Goal: Task Accomplishment & Management: Complete application form

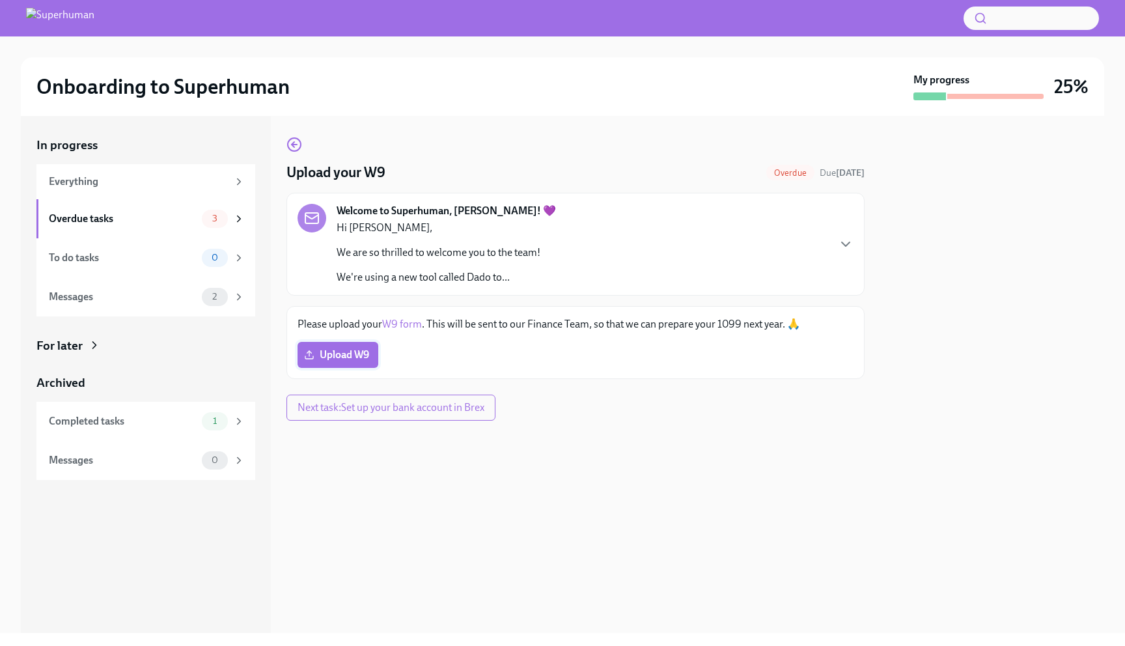
click at [325, 350] on span "Upload W9" at bounding box center [338, 354] width 62 height 13
click at [0, 0] on input "Upload W9" at bounding box center [0, 0] width 0 height 0
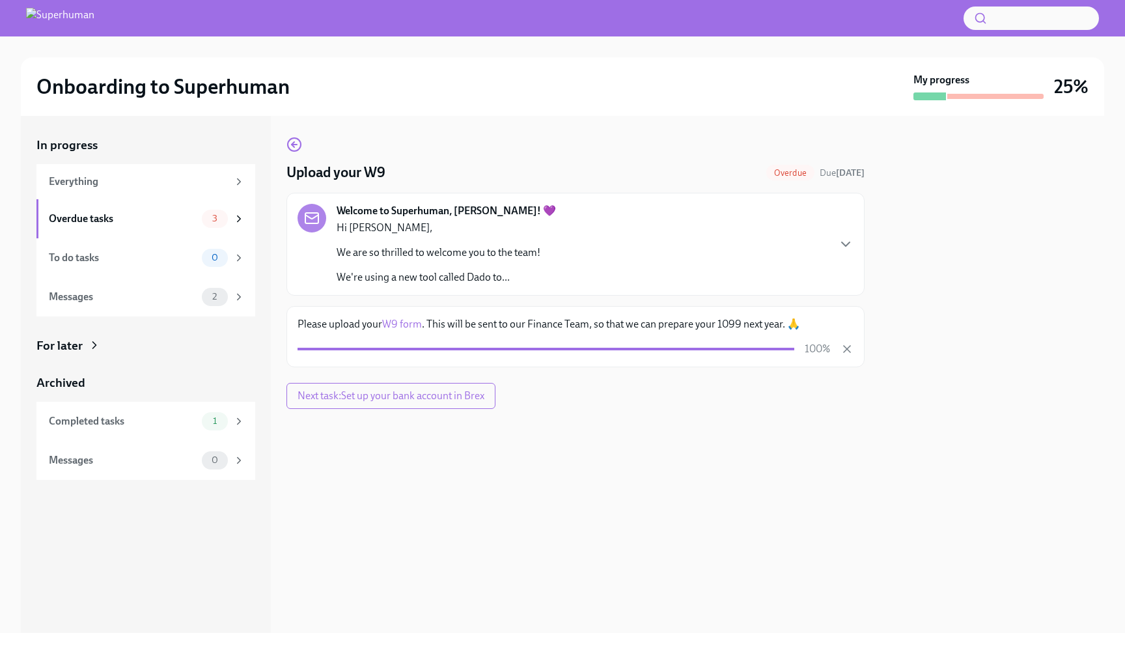
click at [737, 384] on div "Upload your W9 Overdue Due [DATE] Welcome to Superhuman, [PERSON_NAME]! 💜 Hi [P…" at bounding box center [575, 273] width 578 height 272
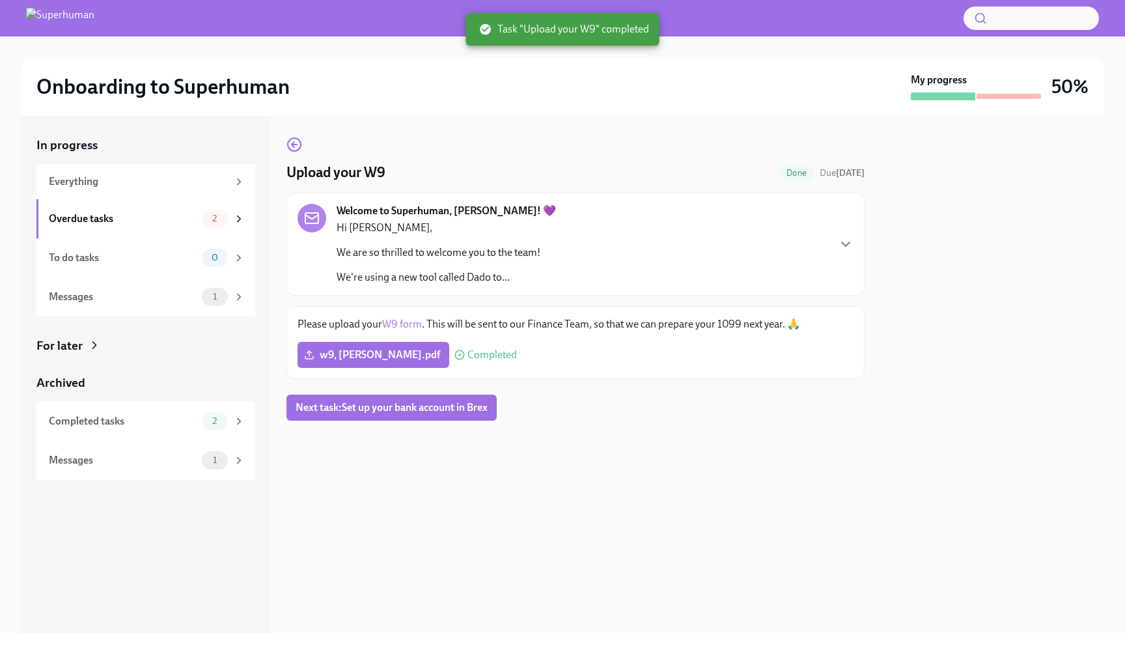
click at [616, 473] on div "Upload your W9 Done Due [DATE] Welcome to Superhuman, [PERSON_NAME]! 💜 Hi [PERS…" at bounding box center [575, 374] width 578 height 517
click at [845, 243] on icon "button" at bounding box center [846, 244] width 16 height 16
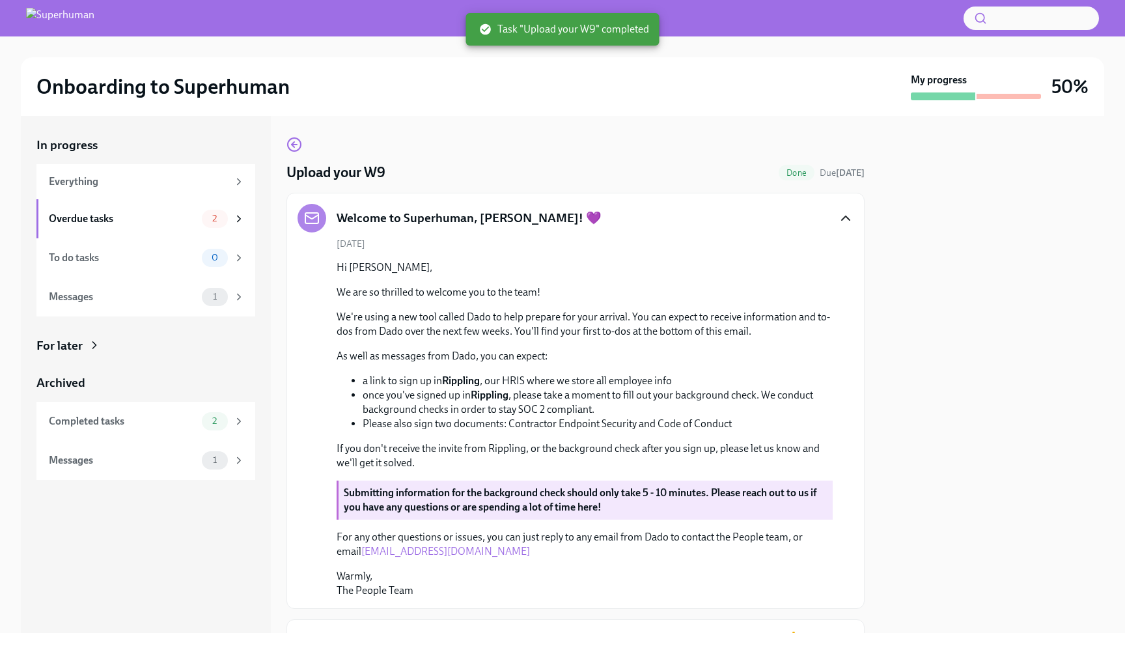
click at [847, 224] on icon "button" at bounding box center [846, 218] width 16 height 16
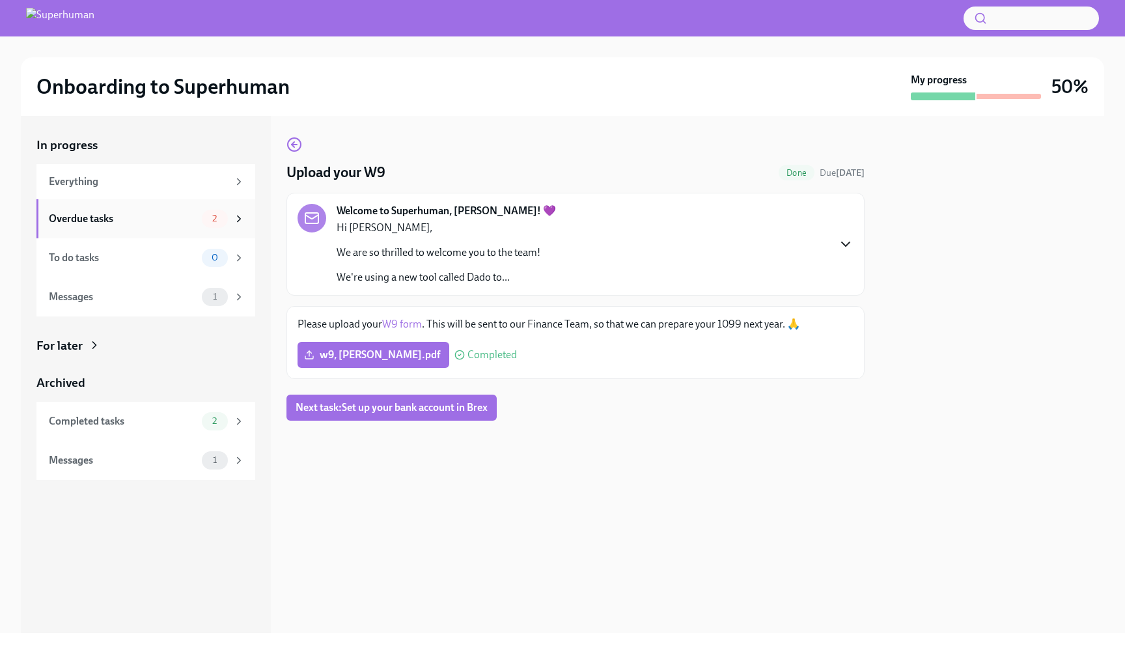
click at [46, 215] on div "Overdue tasks 2" at bounding box center [145, 218] width 219 height 39
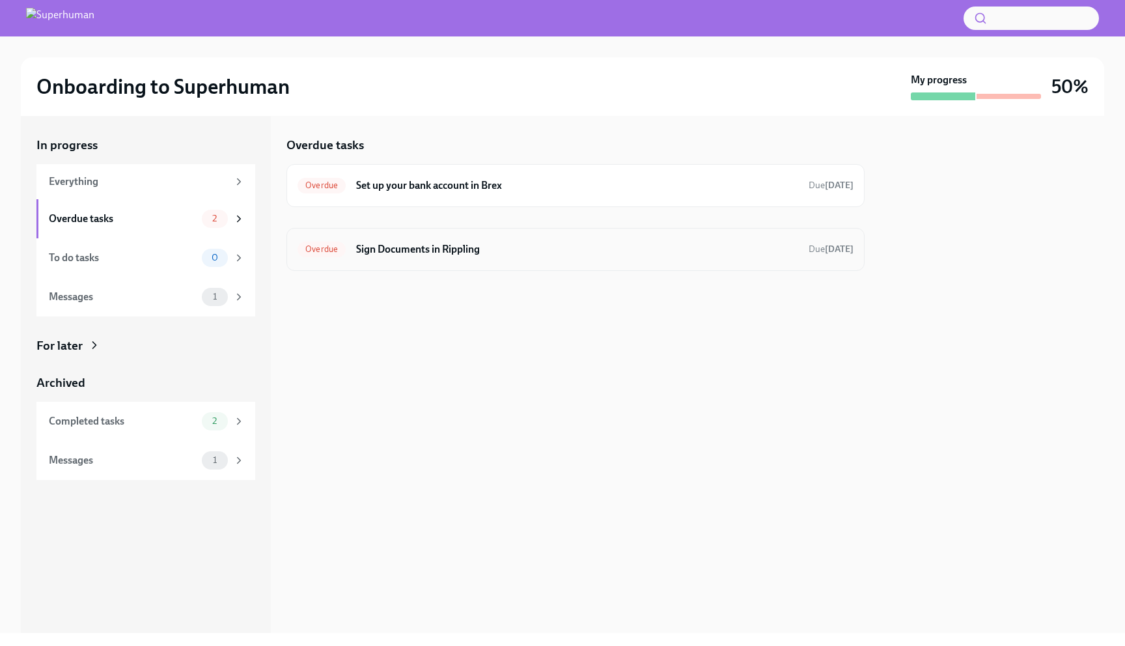
click at [428, 245] on h6 "Sign Documents in Rippling" at bounding box center [577, 249] width 442 height 14
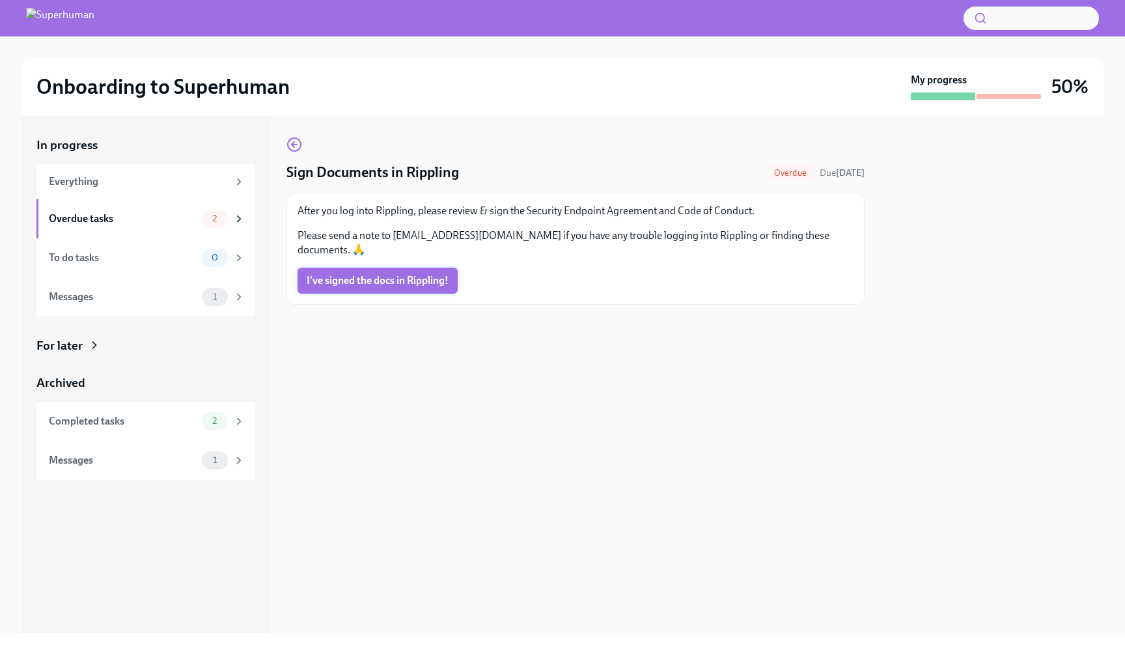
click at [427, 274] on span "I've signed the docs in Rippling!" at bounding box center [378, 280] width 142 height 13
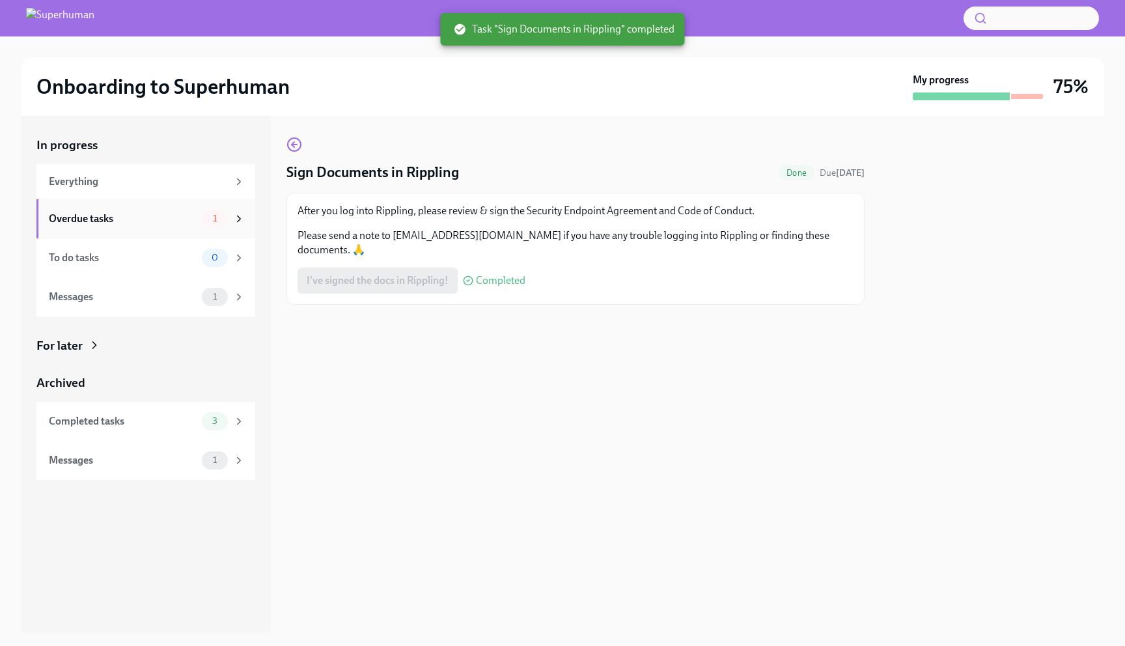
click at [153, 216] on div "Overdue tasks" at bounding box center [123, 219] width 148 height 14
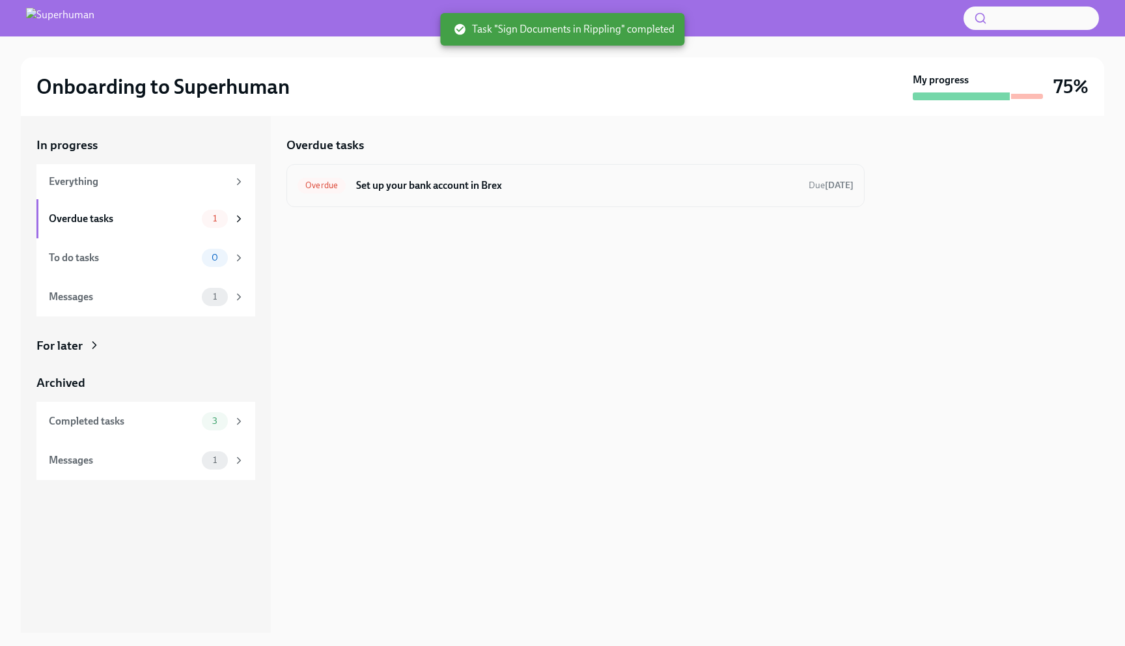
click at [409, 193] on div "Overdue Set up your bank account in Brex Due [DATE]" at bounding box center [575, 185] width 556 height 21
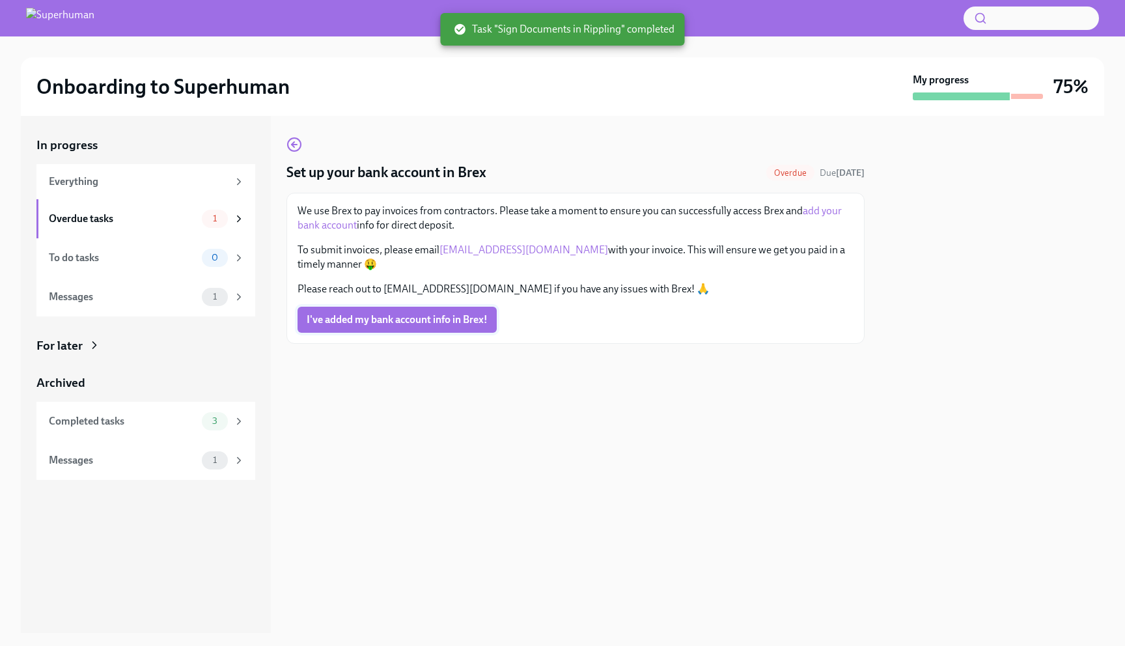
click at [416, 318] on span "I've added my bank account info in Brex!" at bounding box center [397, 319] width 181 height 13
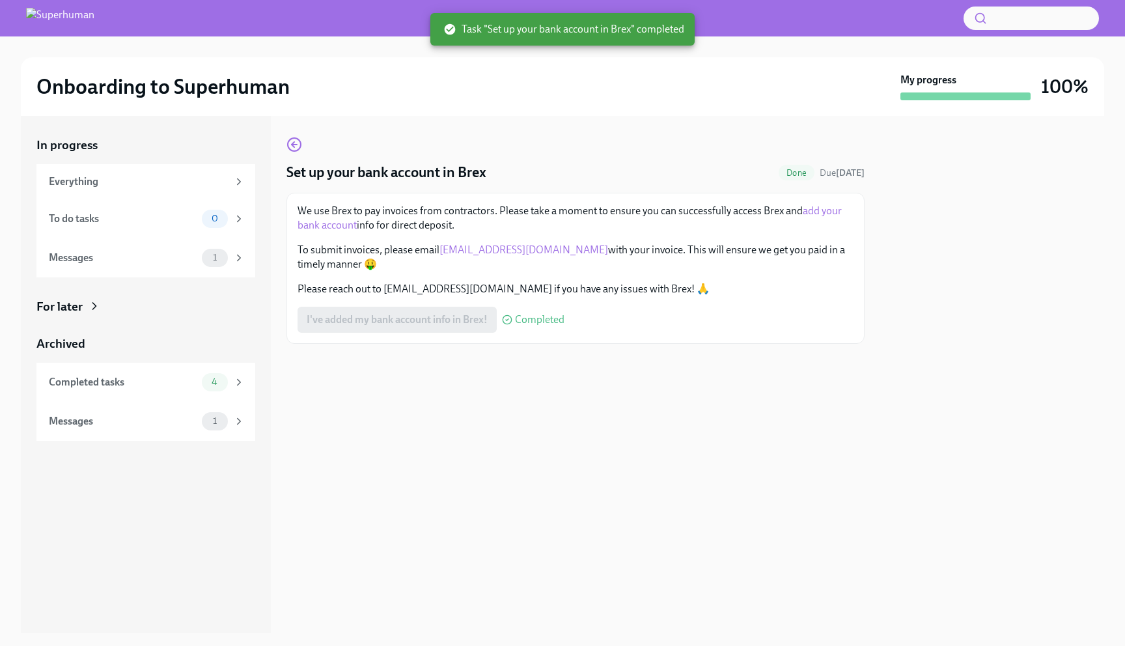
click at [419, 387] on div "Set up your bank account in Brex Done Due [DATE] We use Brex to pay invoices fr…" at bounding box center [575, 374] width 578 height 517
click at [154, 263] on div "Messages" at bounding box center [123, 258] width 148 height 14
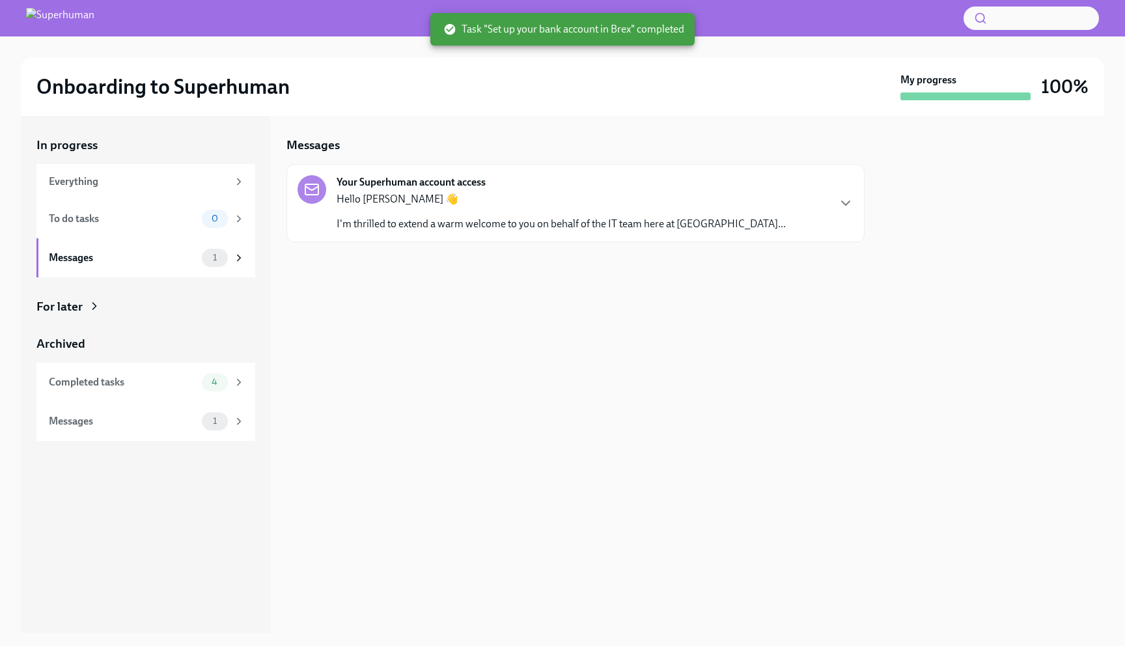
click at [716, 202] on div "Your Superhuman account access Hello Carlton 👋 I'm thrilled to extend a warm we…" at bounding box center [575, 203] width 556 height 56
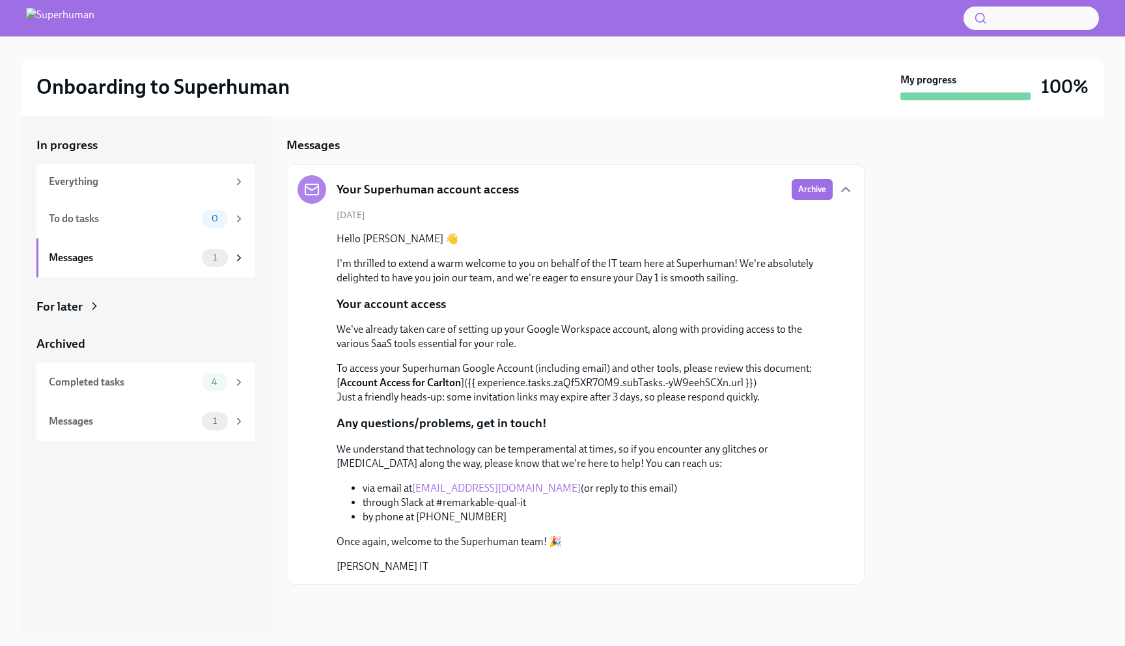
click at [770, 89] on div "Onboarding to Superhuman" at bounding box center [465, 87] width 858 height 26
